Goal: Communication & Community: Participate in discussion

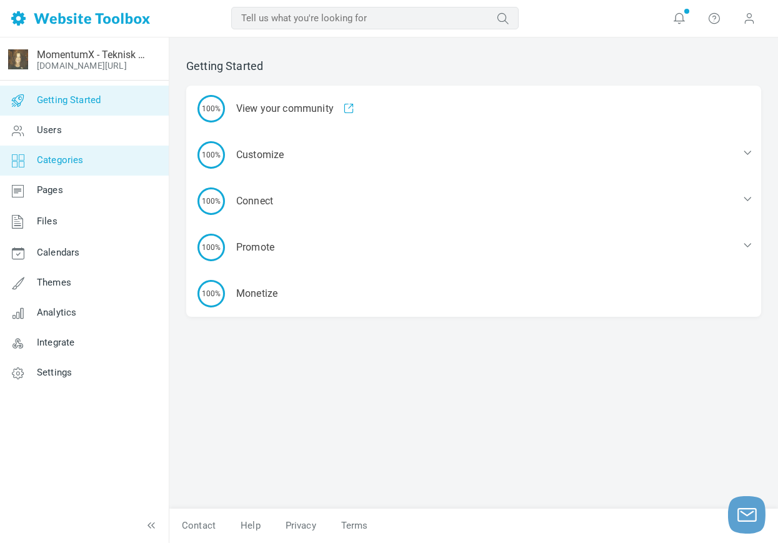
click at [58, 158] on span "Categories" at bounding box center [60, 159] width 47 height 11
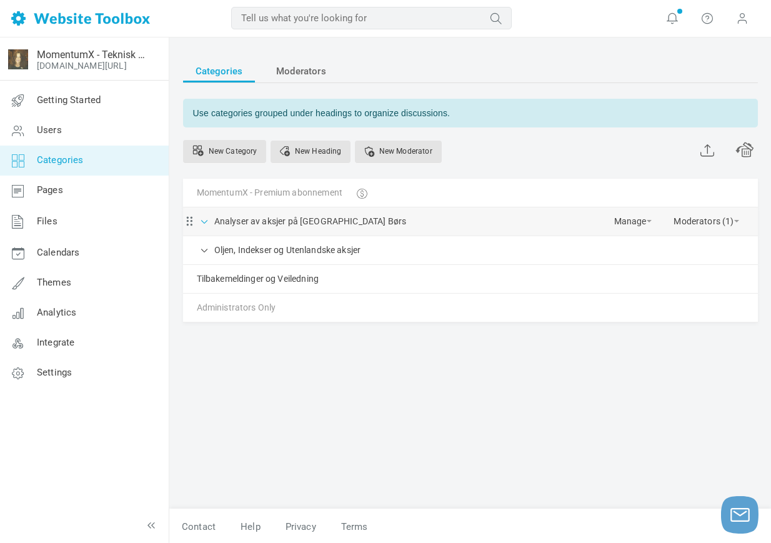
click at [208, 219] on span at bounding box center [205, 220] width 13 height 13
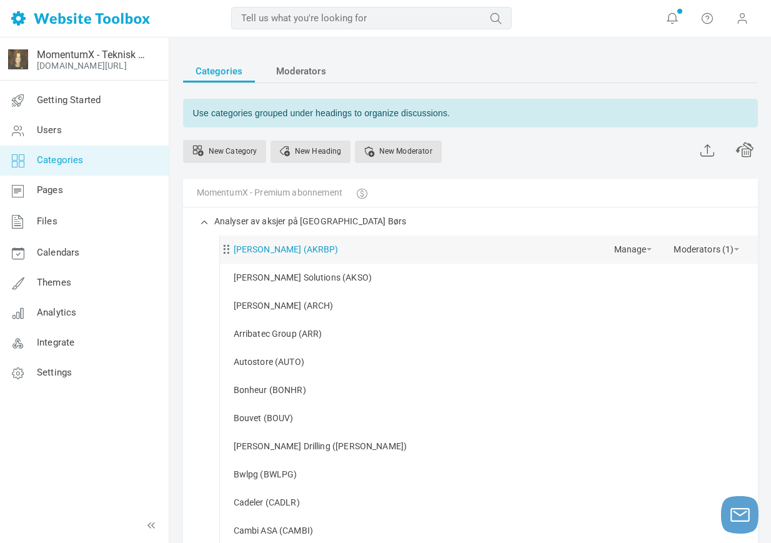
click at [299, 255] on link "[PERSON_NAME] (AKRBP)" at bounding box center [286, 250] width 105 height 16
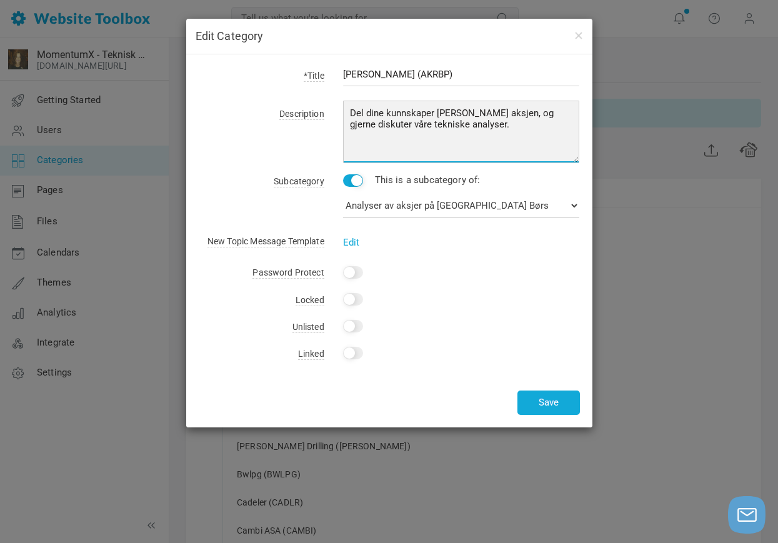
drag, startPoint x: 499, startPoint y: 133, endPoint x: 349, endPoint y: 106, distance: 152.5
click at [349, 106] on textarea "Del dine kunnskaper [PERSON_NAME] aksjen, og gjerne diskuter våre tekniske anal…" at bounding box center [461, 132] width 237 height 63
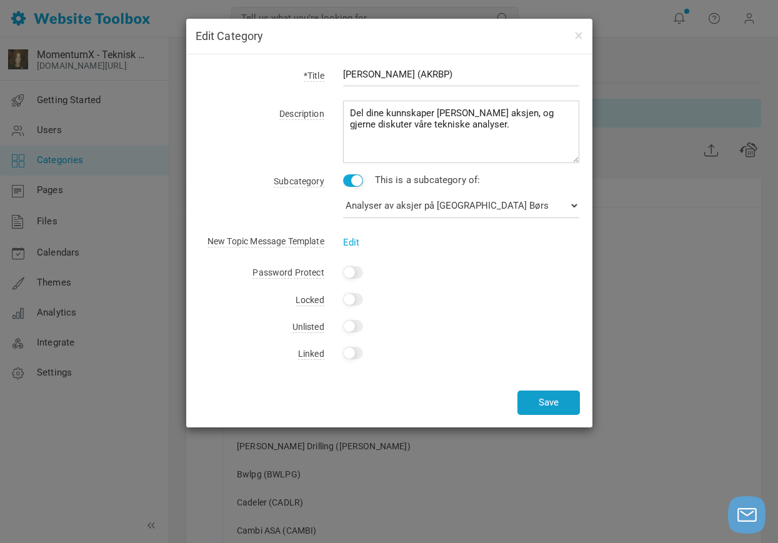
click at [566, 406] on button "Save" at bounding box center [549, 403] width 63 height 24
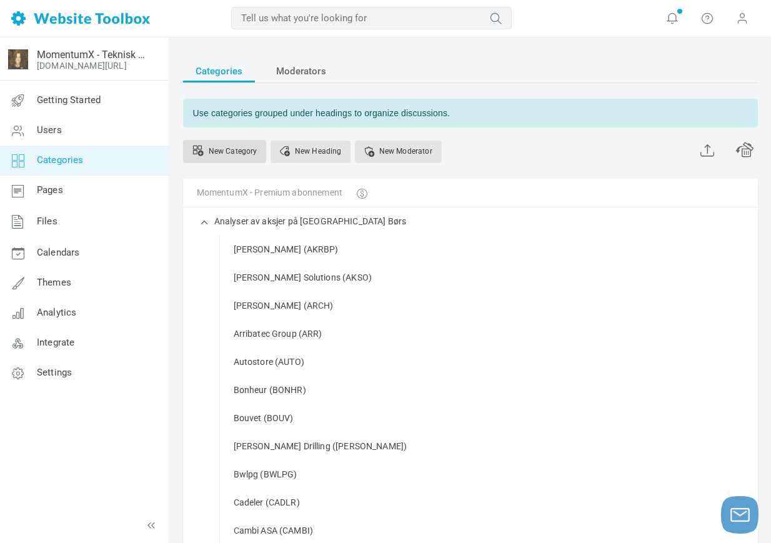
click at [238, 152] on link "New Category" at bounding box center [225, 151] width 84 height 23
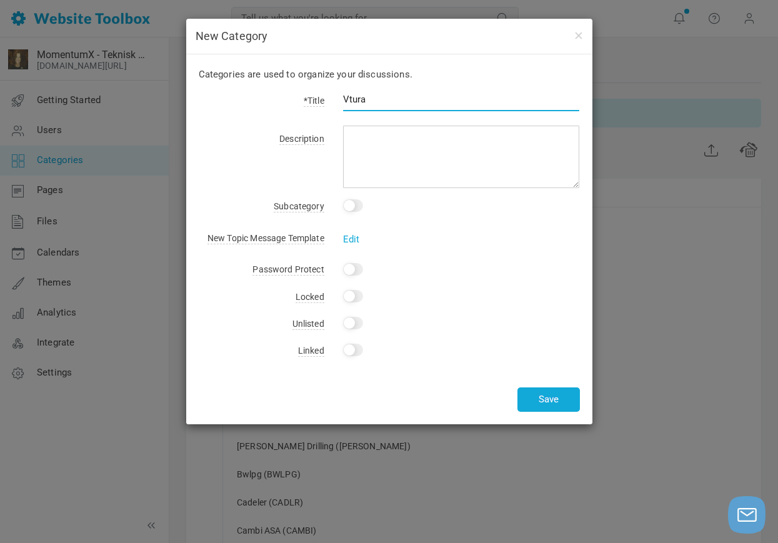
drag, startPoint x: 349, startPoint y: 96, endPoint x: 448, endPoint y: 110, distance: 100.4
click at [448, 110] on input "Vtura" at bounding box center [461, 100] width 237 height 24
type input "Ventura Offshore (VTURA)"
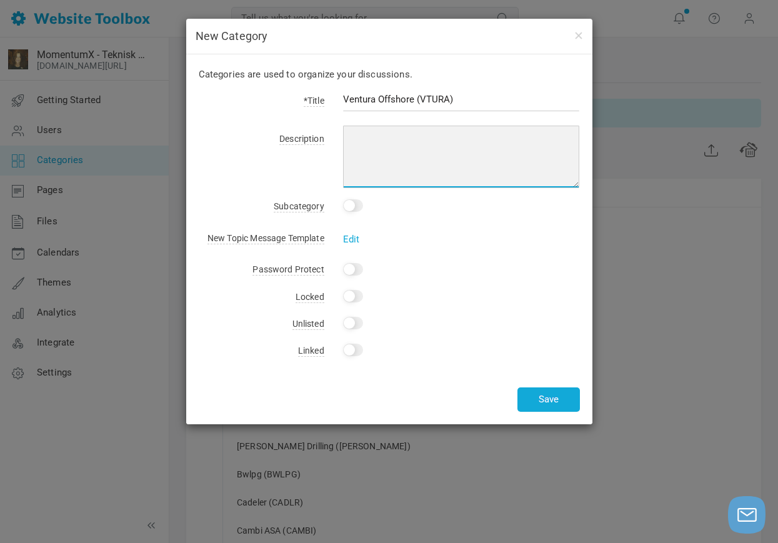
click at [386, 161] on textarea at bounding box center [461, 157] width 237 height 63
paste textarea "Del dine kunnskaper [PERSON_NAME] aksjen, og gjerne diskuter våre tekniske anal…"
type textarea "Del dine kunnskaper [PERSON_NAME] aksjen, og gjerne diskuter våre tekniske anal…"
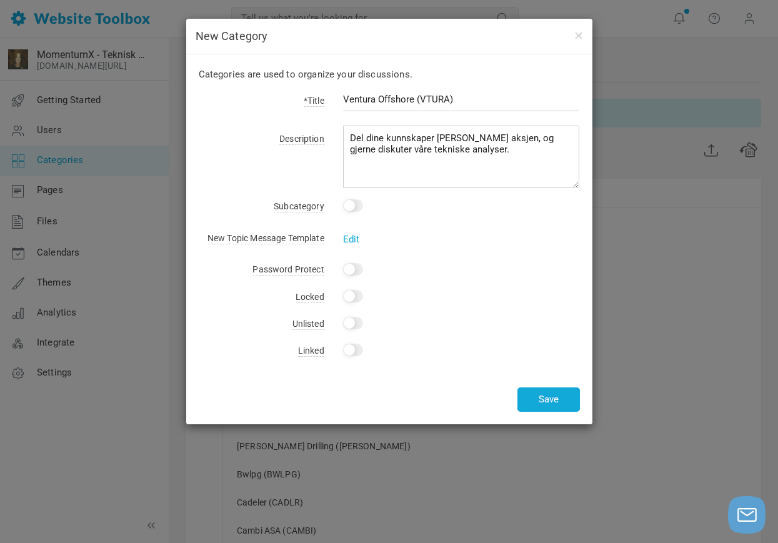
click at [358, 207] on input "Yes" at bounding box center [353, 205] width 20 height 13
checkbox input "true"
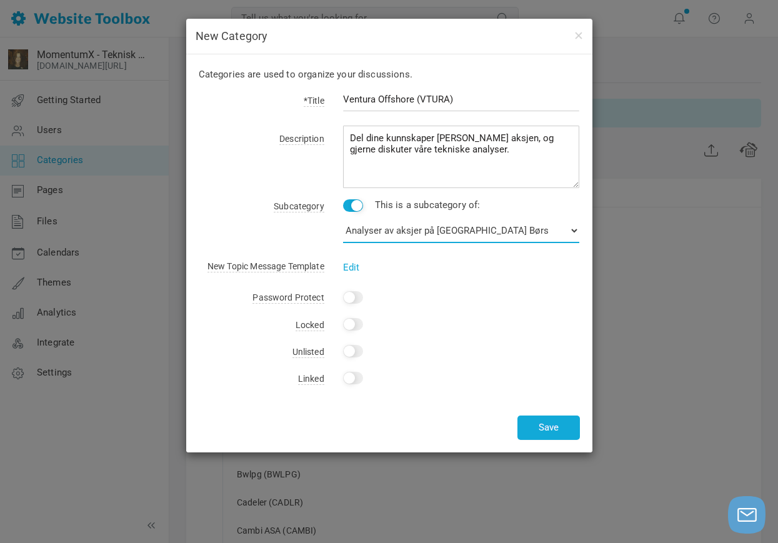
click at [473, 223] on select "No Category MomentumX - Premium abonnement Analyser av aksjer på [GEOGRAPHIC_DA…" at bounding box center [461, 230] width 237 height 25
click at [473, 225] on select "No Category MomentumX - Premium abonnement Analyser av aksjer på [GEOGRAPHIC_DA…" at bounding box center [461, 230] width 237 height 25
click at [549, 428] on button "Save" at bounding box center [549, 428] width 63 height 24
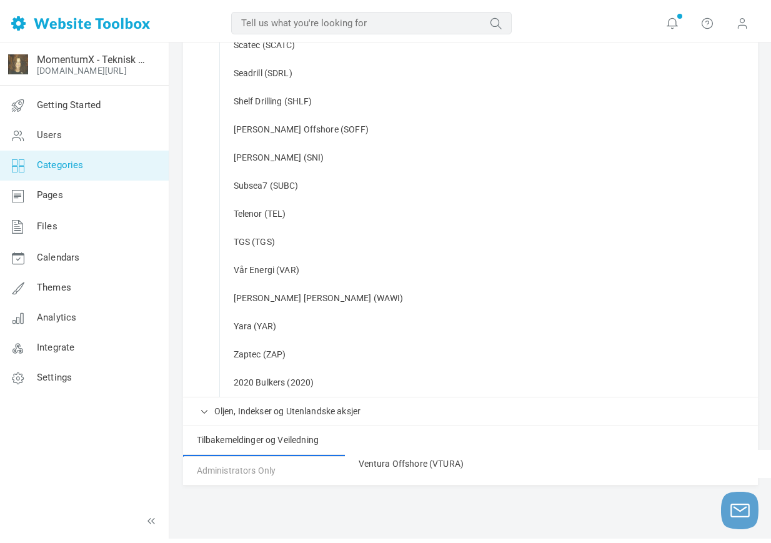
scroll to position [1632, 0]
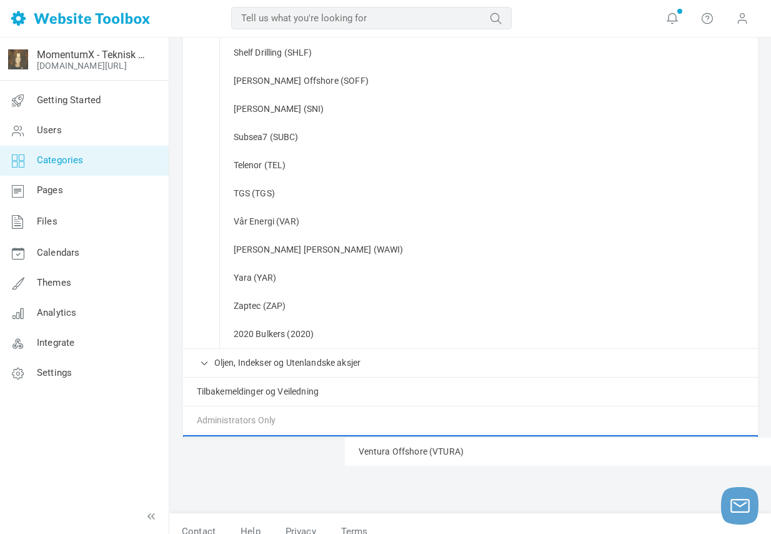
drag, startPoint x: 226, startPoint y: 495, endPoint x: 223, endPoint y: 443, distance: 52.0
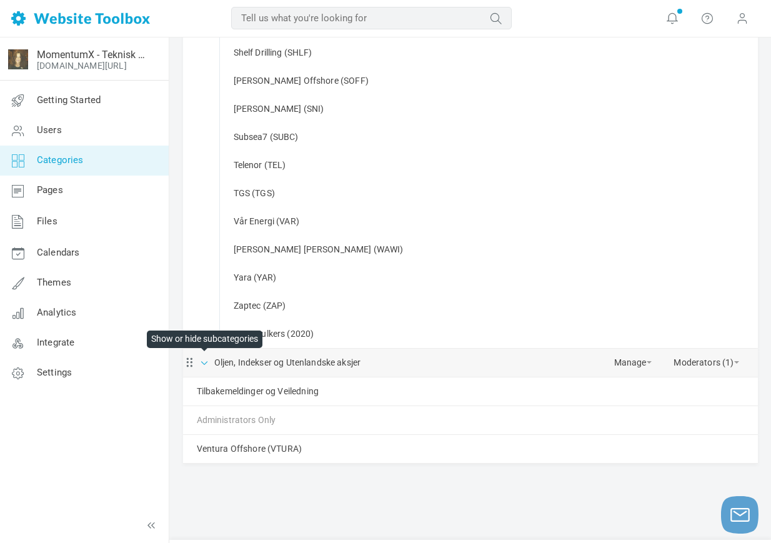
click at [206, 359] on span at bounding box center [205, 362] width 13 height 13
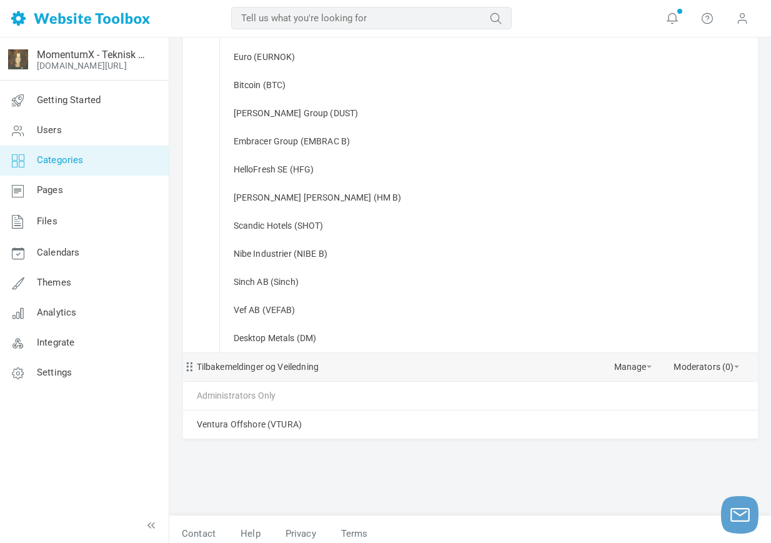
scroll to position [2030, 0]
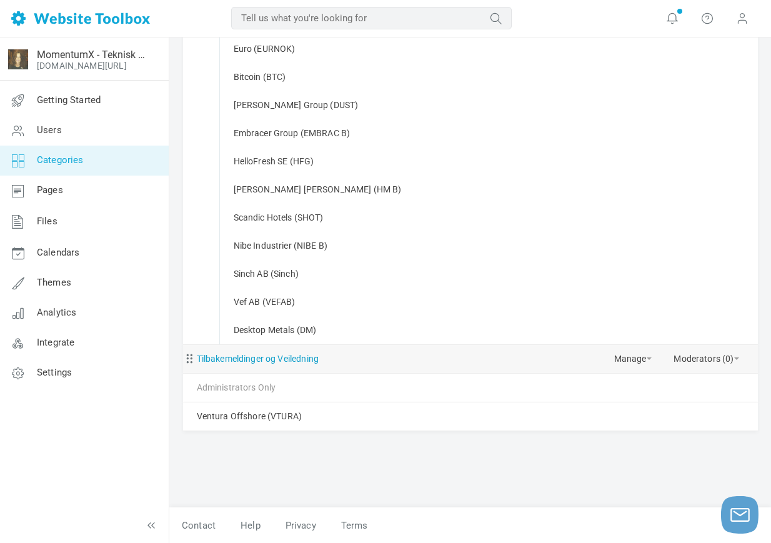
click at [236, 356] on link "Tilbakemeldinger og Veiledning" at bounding box center [258, 359] width 123 height 16
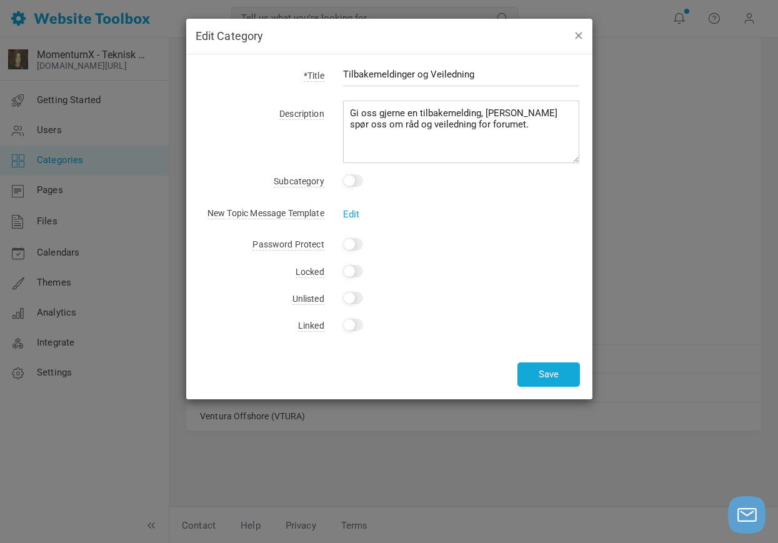
click at [586, 27] on div "Edit Category" at bounding box center [389, 37] width 406 height 36
click at [578, 35] on button "button" at bounding box center [578, 35] width 10 height 14
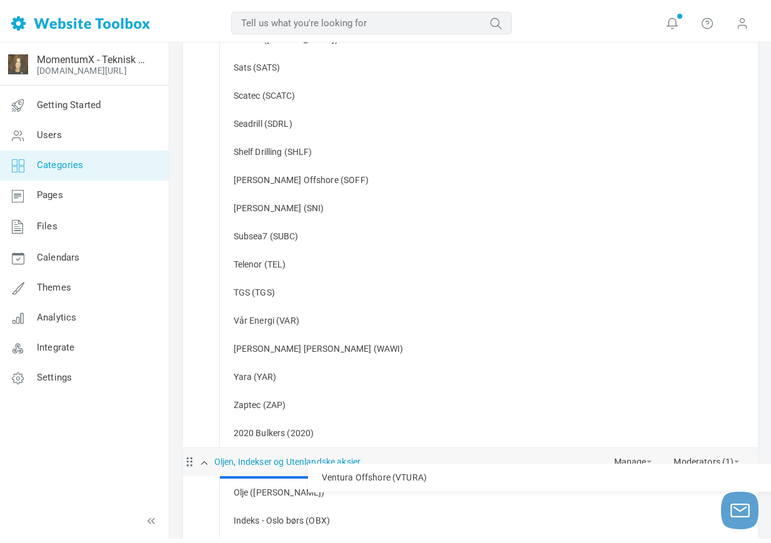
scroll to position [1568, 0]
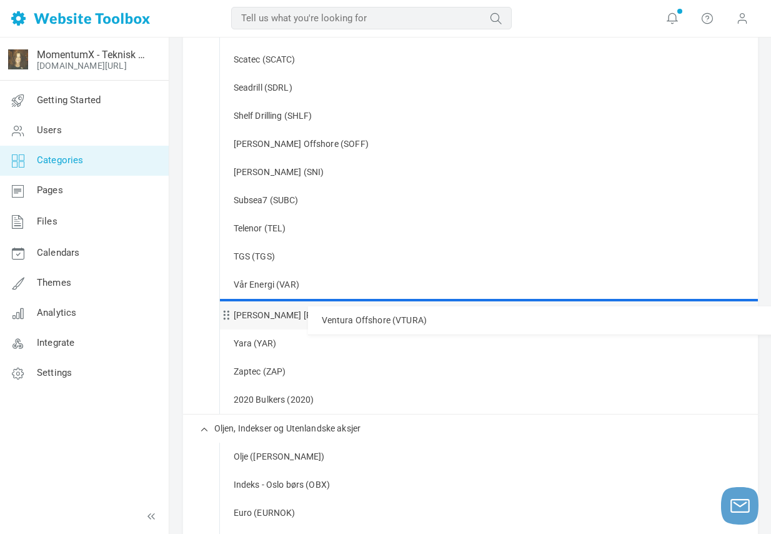
drag, startPoint x: 191, startPoint y: 419, endPoint x: 287, endPoint y: 306, distance: 149.0
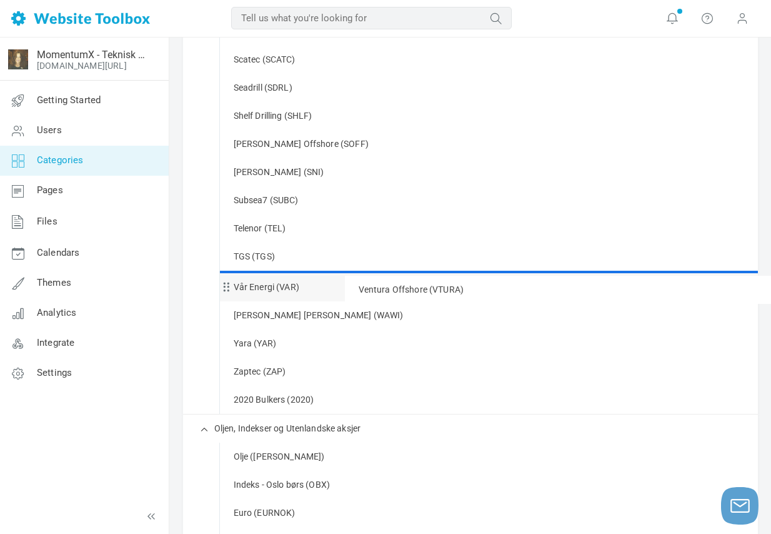
drag, startPoint x: 227, startPoint y: 317, endPoint x: 229, endPoint y: 275, distance: 42.0
